Goal: Contribute content

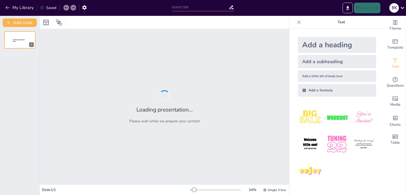
type input "Основні характеристики HRP-2"
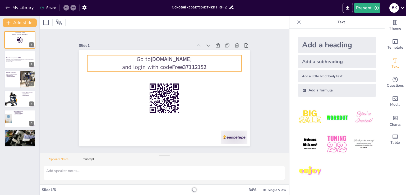
click at [179, 67] on strong "Free37112152" at bounding box center [195, 76] width 35 height 18
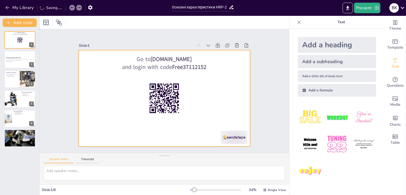
click at [190, 108] on div at bounding box center [161, 97] width 195 height 157
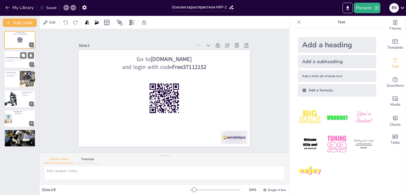
click at [15, 67] on div at bounding box center [20, 60] width 32 height 18
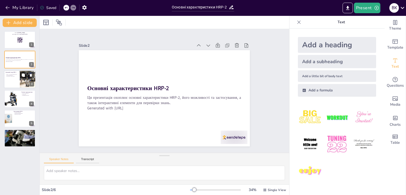
click at [20, 75] on button at bounding box center [23, 75] width 6 height 6
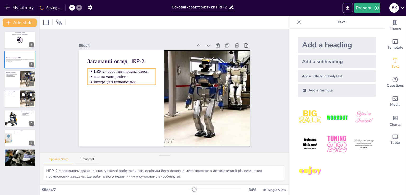
click at [17, 96] on p "інтеграція з технологіями" at bounding box center [13, 95] width 12 height 1
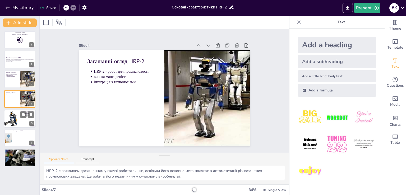
click at [17, 115] on div at bounding box center [12, 119] width 24 height 18
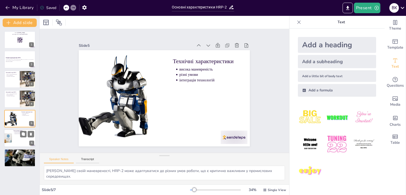
click at [9, 137] on div at bounding box center [7, 138] width 23 height 18
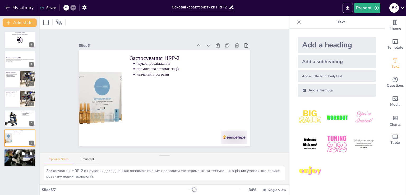
click at [12, 154] on div at bounding box center [20, 158] width 32 height 24
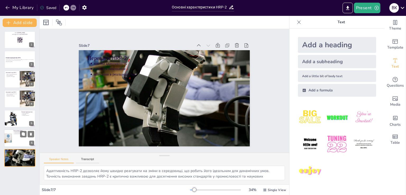
click at [12, 144] on div at bounding box center [7, 138] width 23 height 18
type textarea "Застосування HRP-2 в наукових дослідженнях дозволяє вченим проводити експеримен…"
